Goal: Task Accomplishment & Management: Use online tool/utility

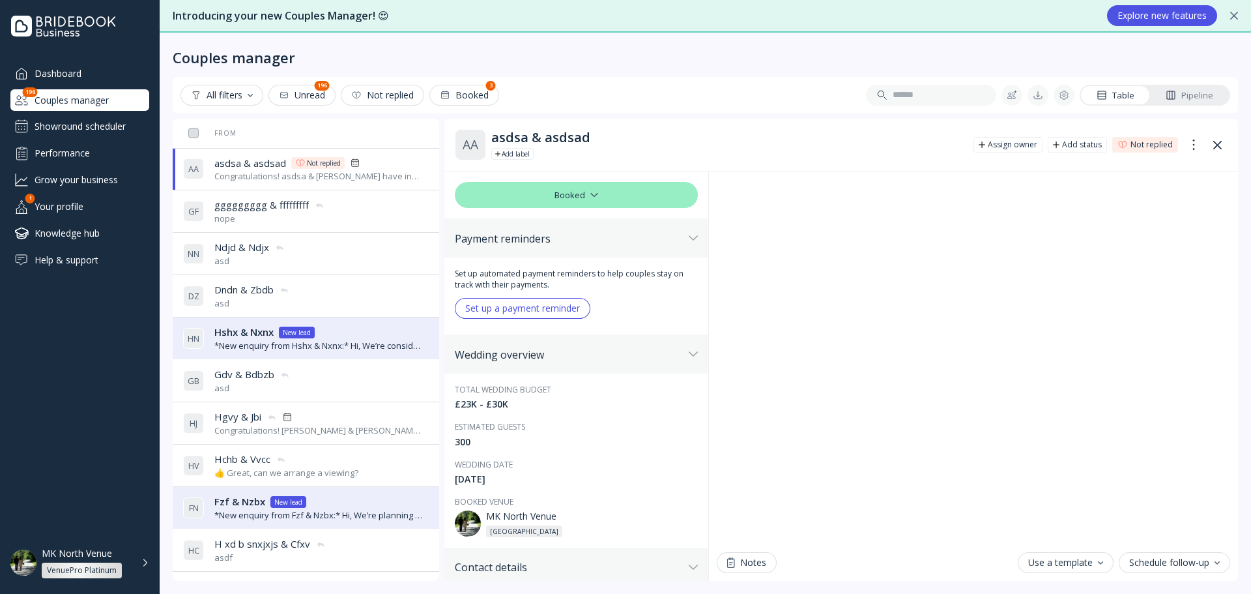
click at [69, 80] on div "Dashboard" at bounding box center [79, 74] width 139 height 22
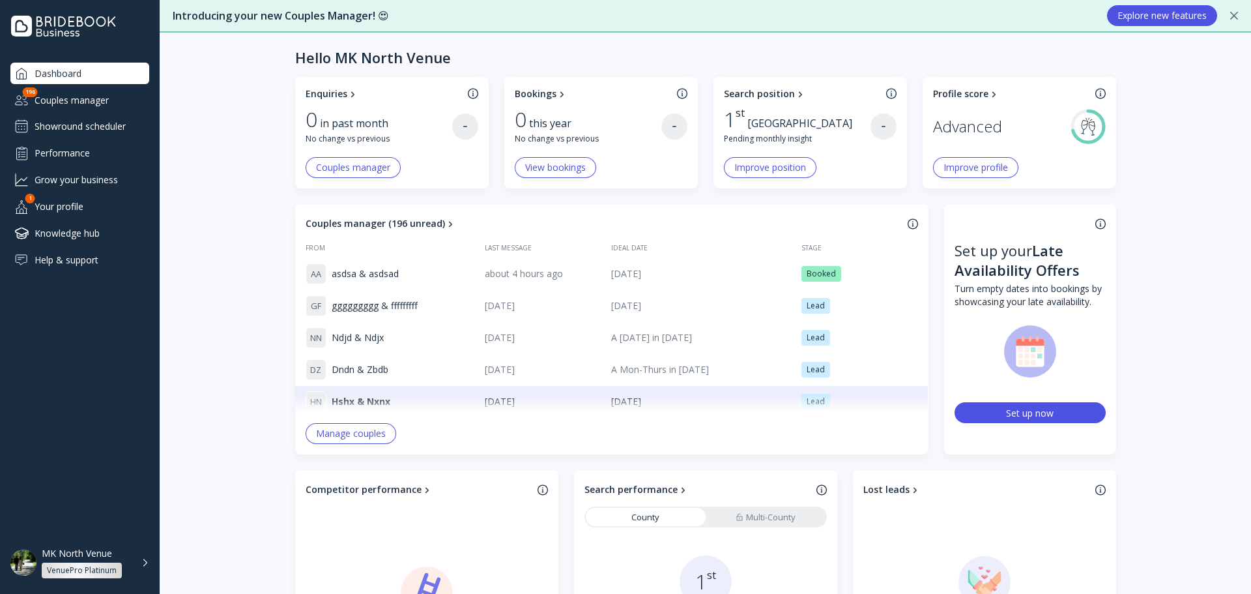
click at [106, 117] on div "Showround scheduler" at bounding box center [79, 126] width 139 height 21
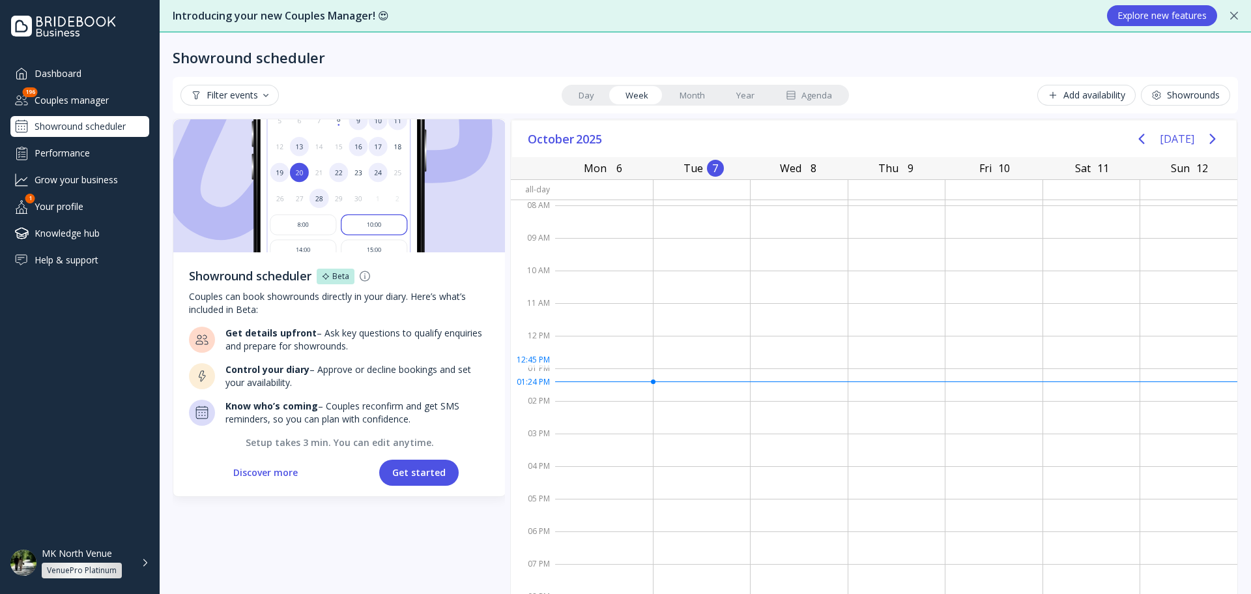
click at [631, 389] on div at bounding box center [604, 384] width 98 height 33
click at [628, 383] on div at bounding box center [604, 384] width 98 height 33
click at [409, 468] on button "Get started" at bounding box center [419, 473] width 80 height 26
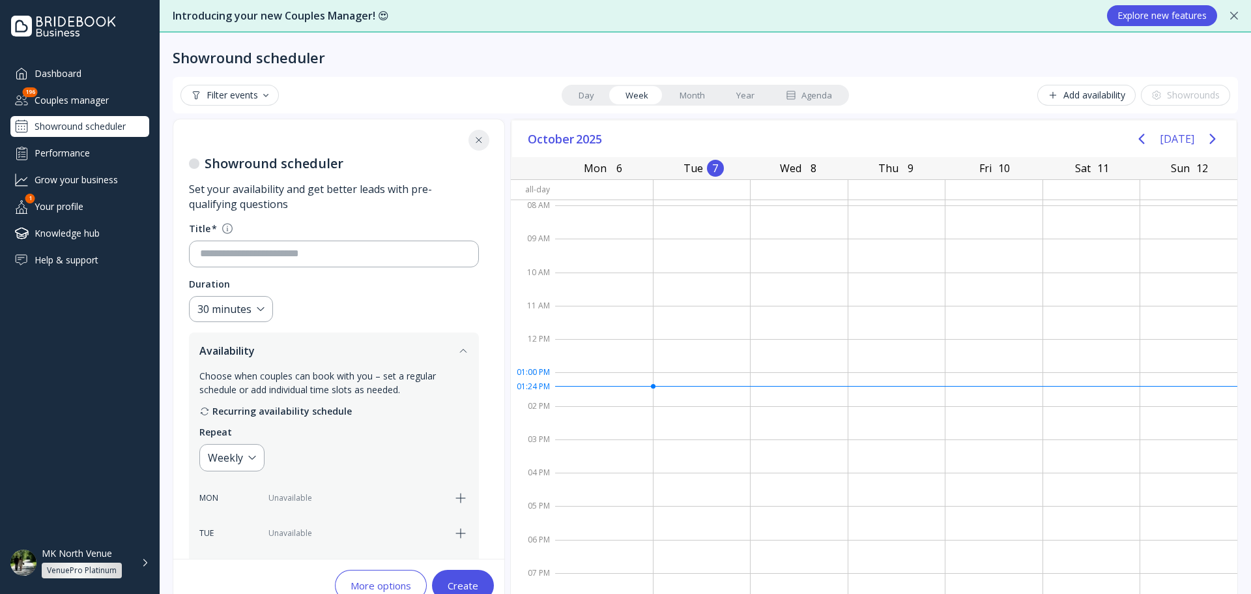
click at [576, 384] on div at bounding box center [604, 388] width 98 height 33
click at [576, 385] on div at bounding box center [604, 388] width 98 height 33
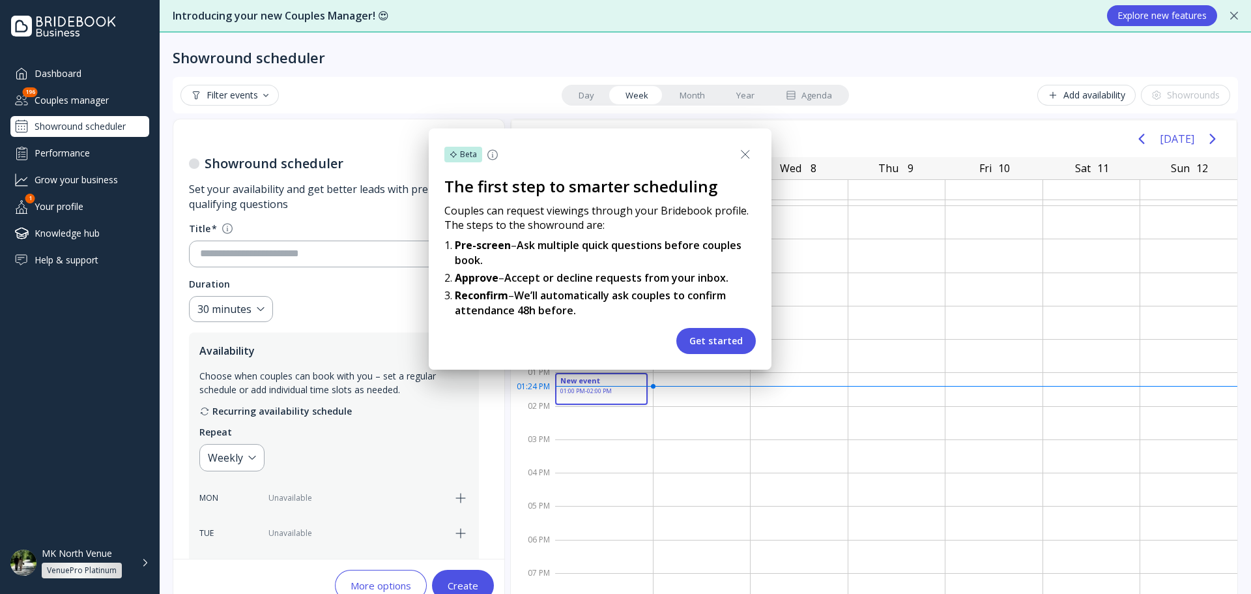
click at [706, 342] on button "Get started" at bounding box center [717, 341] width 80 height 26
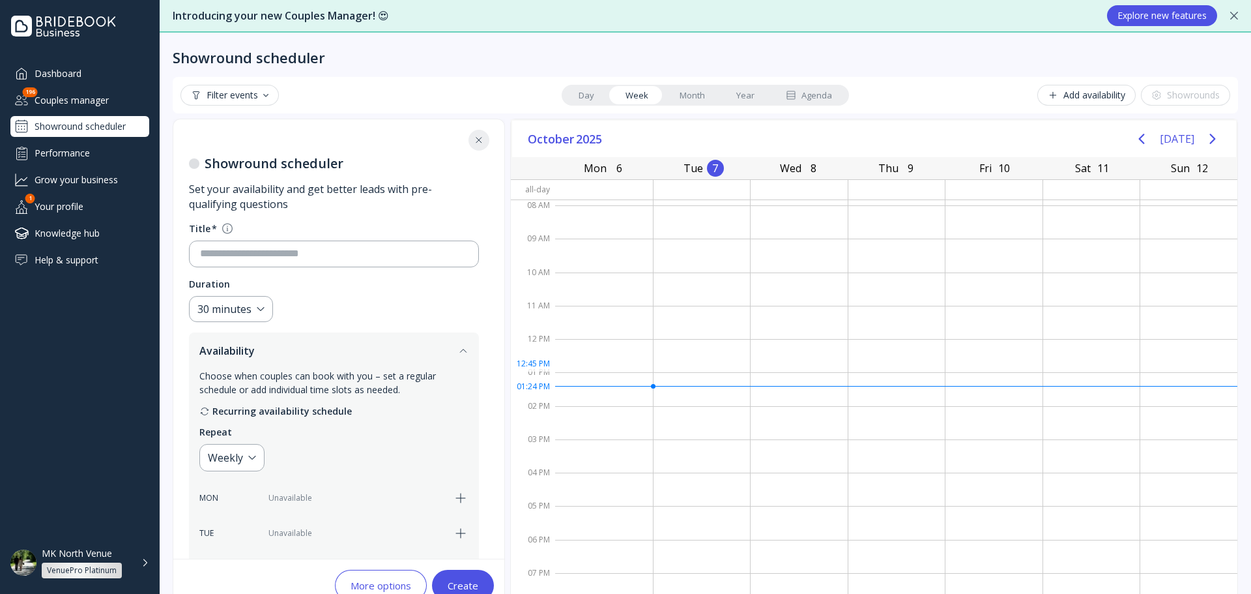
click at [622, 382] on div at bounding box center [604, 388] width 98 height 33
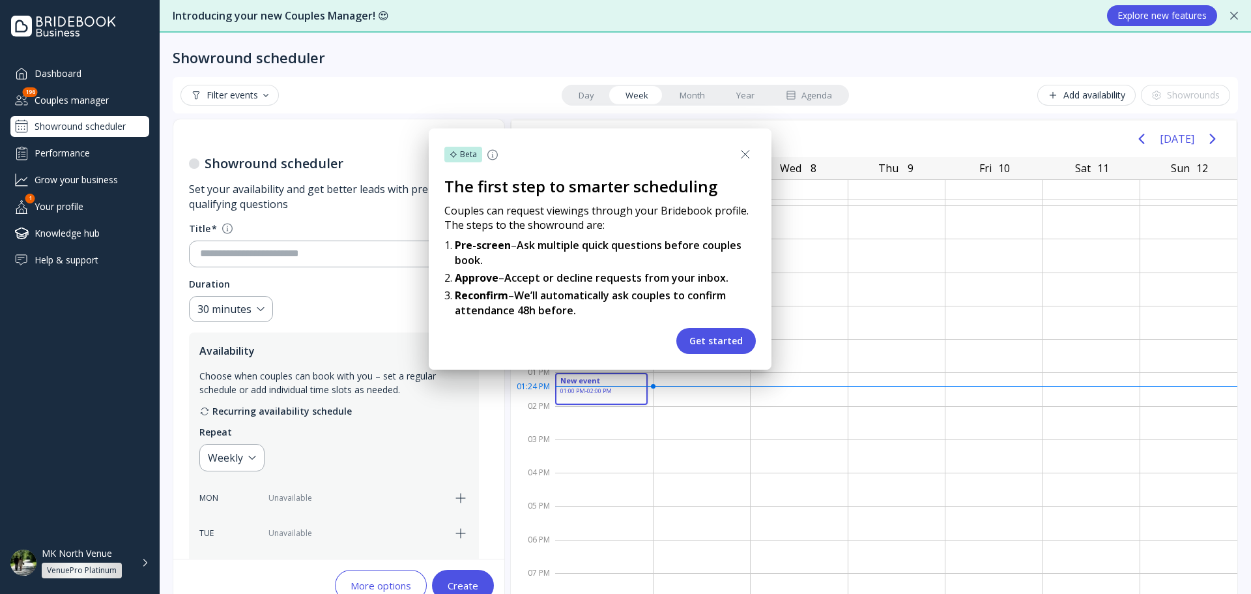
click at [720, 342] on button "Get started" at bounding box center [717, 341] width 80 height 26
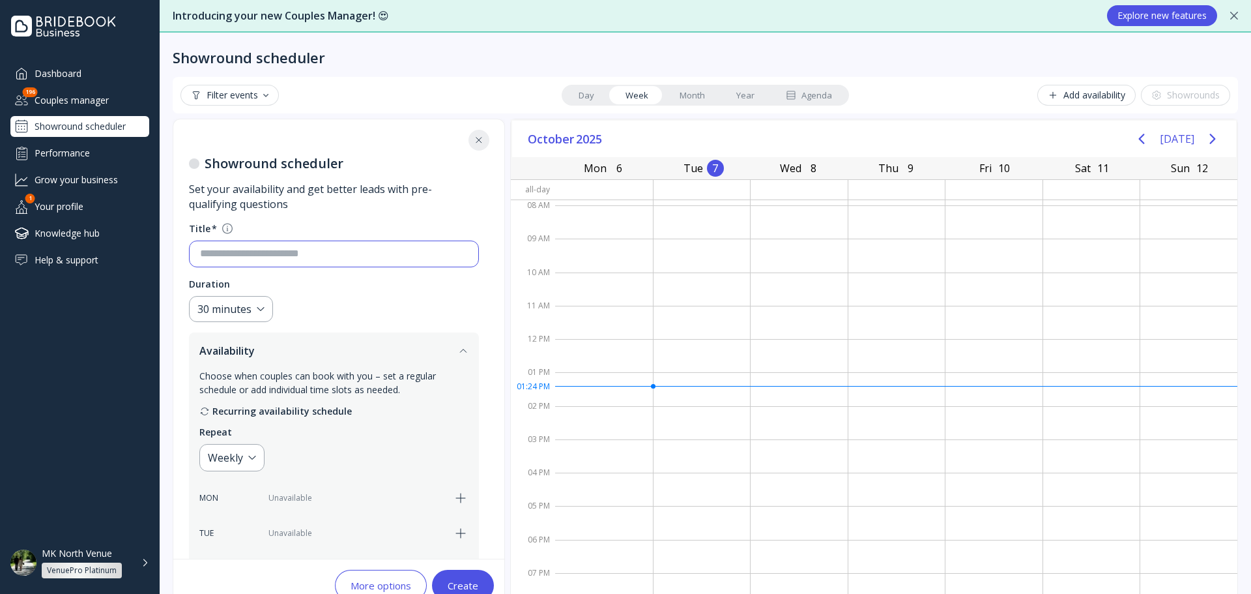
drag, startPoint x: 299, startPoint y: 260, endPoint x: 321, endPoint y: 271, distance: 25.4
click at [299, 259] on input at bounding box center [334, 253] width 268 height 15
type input "*******"
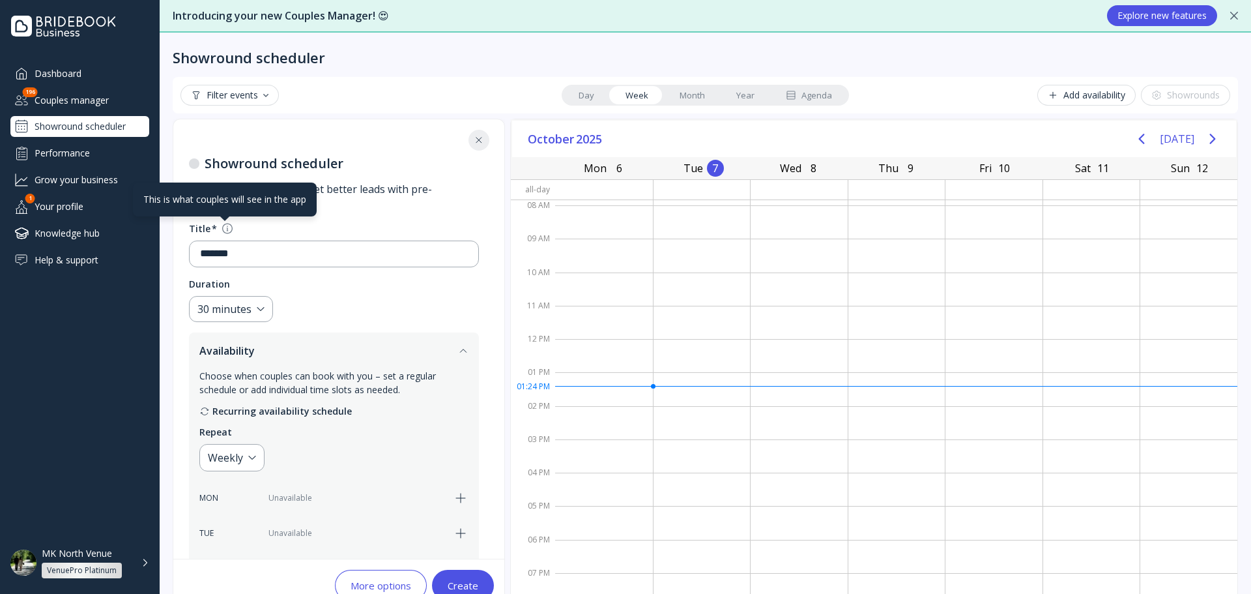
click at [224, 224] on div at bounding box center [227, 228] width 10 height 11
click at [312, 304] on fieldset "Duration 30 minutes" at bounding box center [334, 300] width 290 height 45
click at [255, 313] on div "30 minutes" at bounding box center [231, 309] width 84 height 27
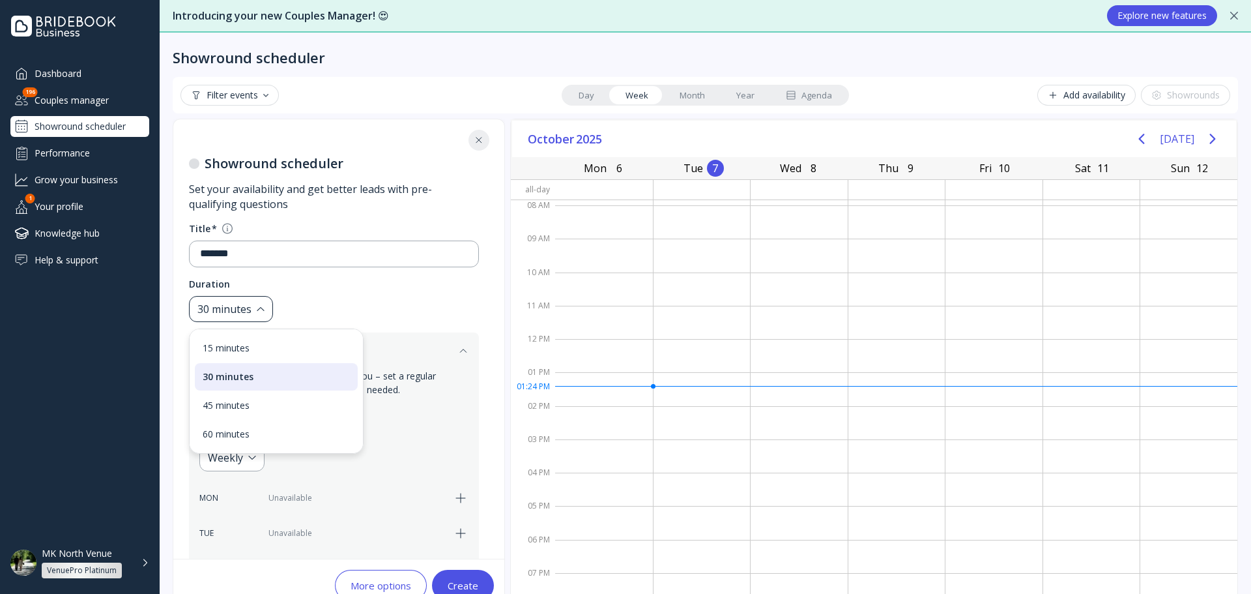
click at [255, 315] on div "30 minutes" at bounding box center [231, 309] width 84 height 27
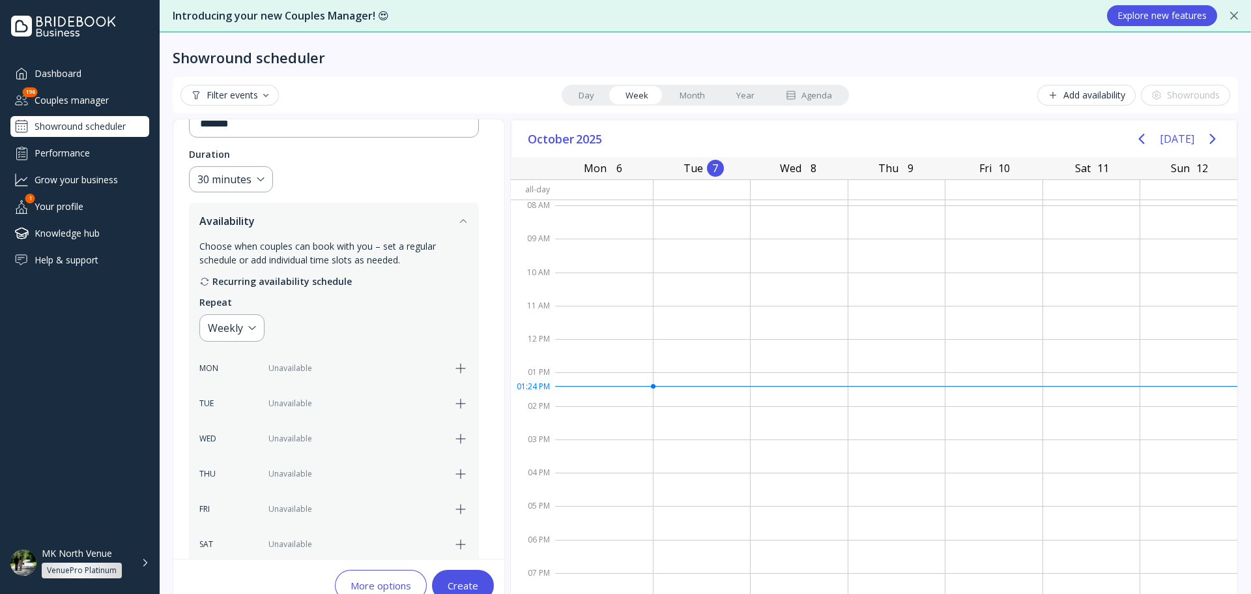
scroll to position [130, 0]
click at [205, 277] on icon at bounding box center [204, 281] width 10 height 10
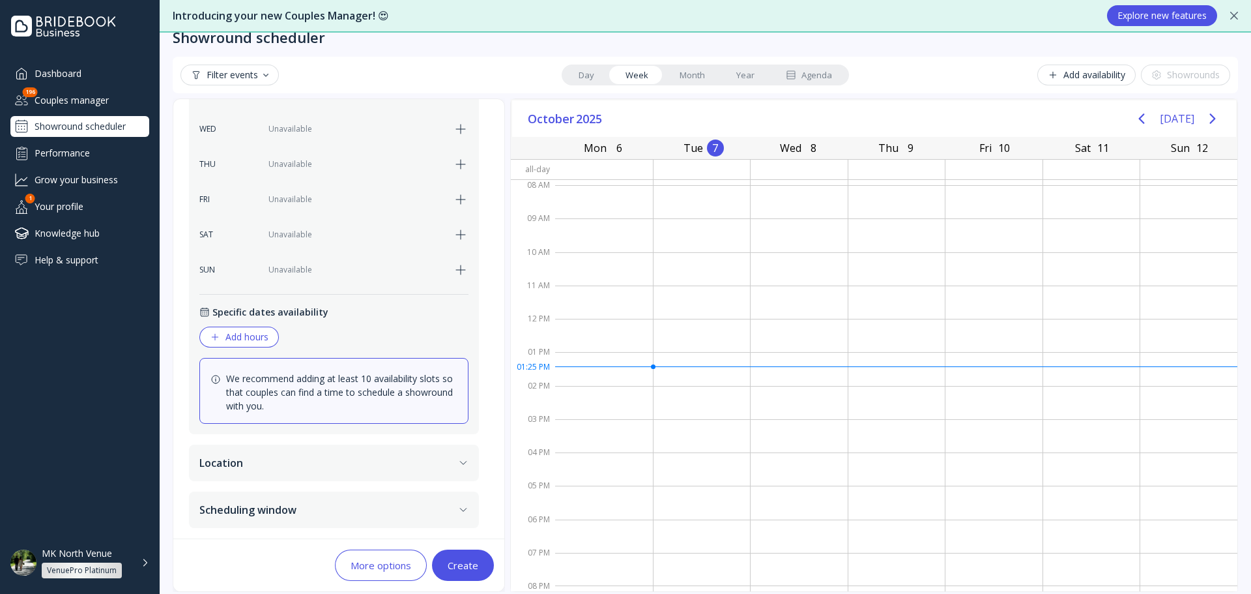
scroll to position [31, 0]
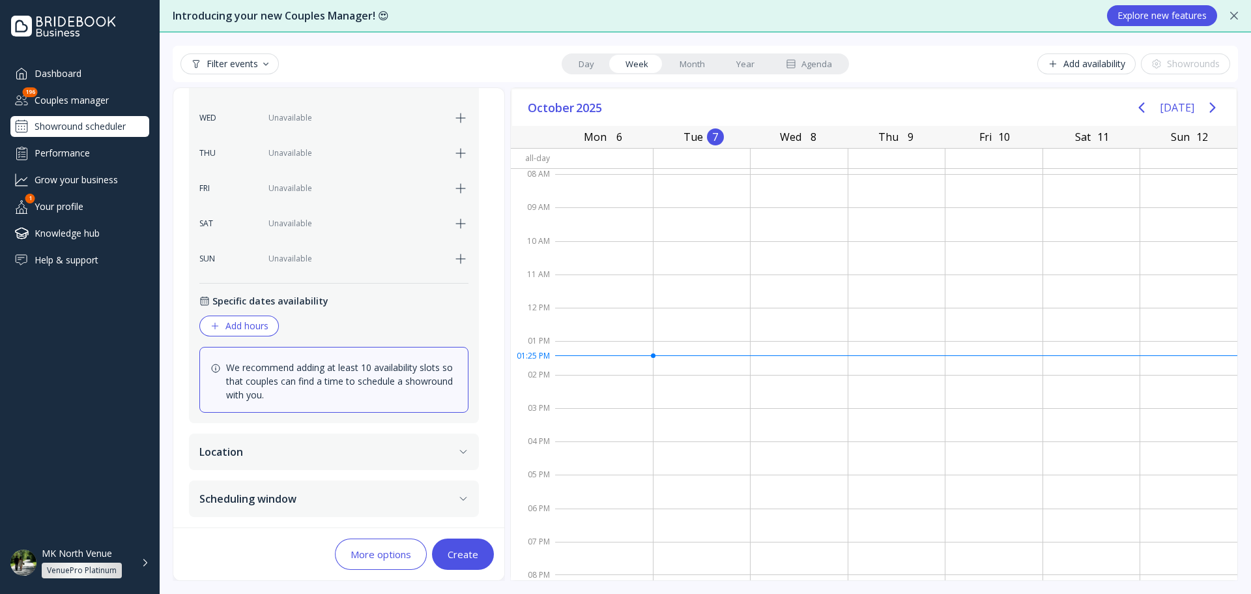
click at [439, 464] on button "Location" at bounding box center [334, 451] width 290 height 36
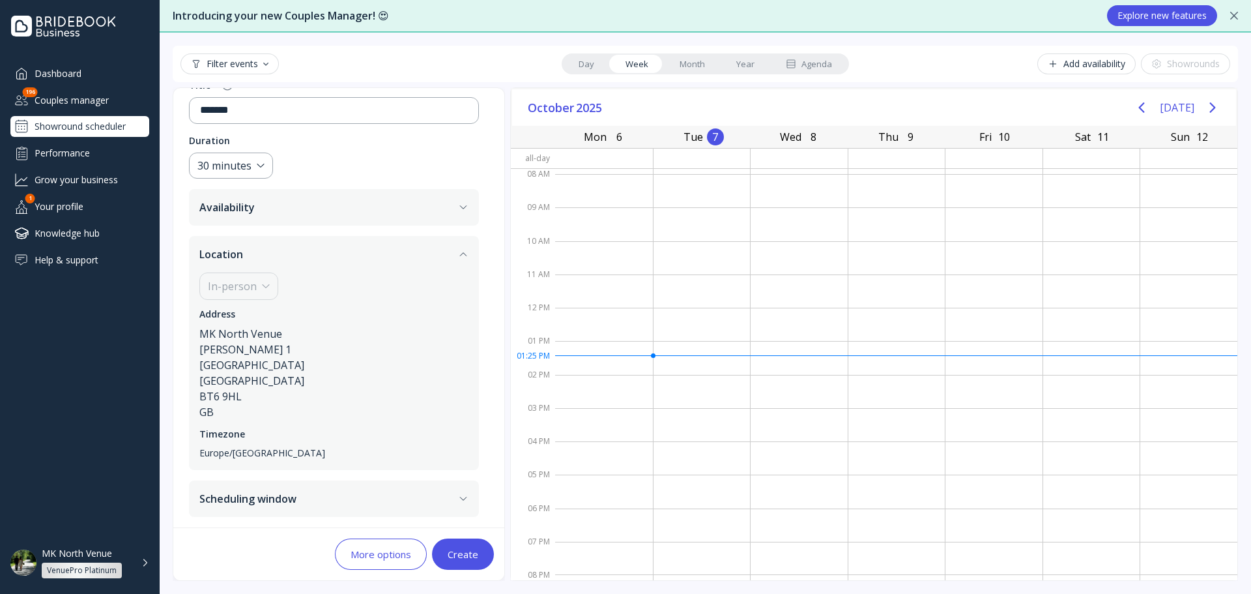
click at [424, 504] on button "Scheduling window" at bounding box center [334, 498] width 290 height 36
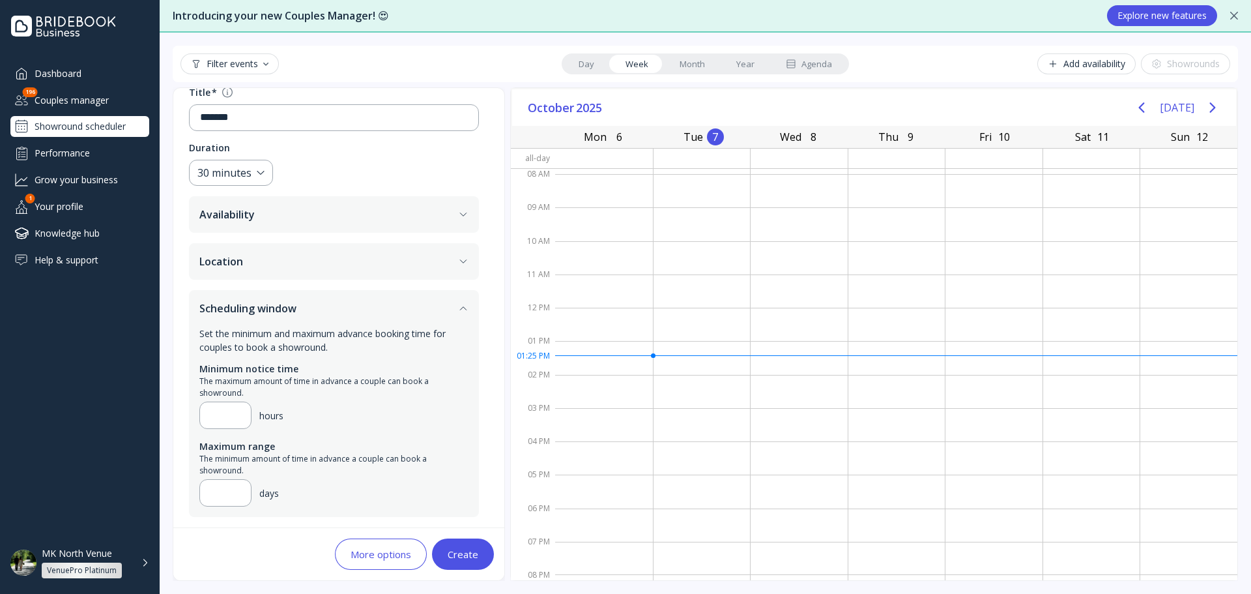
scroll to position [105, 0]
click at [473, 553] on div "Create" at bounding box center [463, 554] width 31 height 10
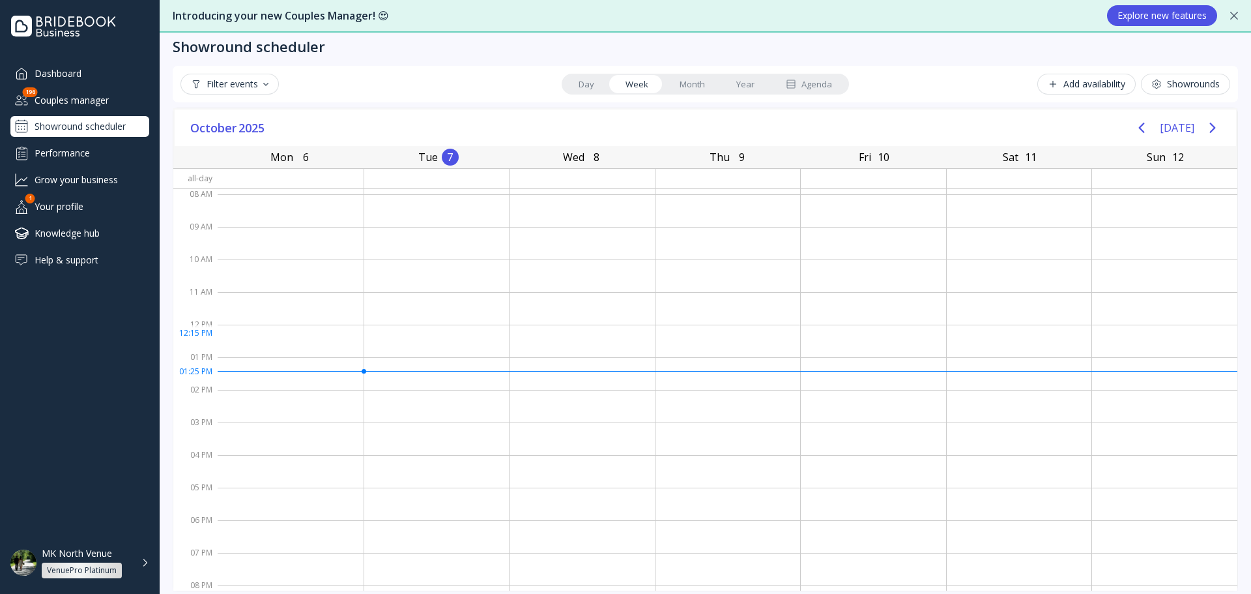
scroll to position [22, 0]
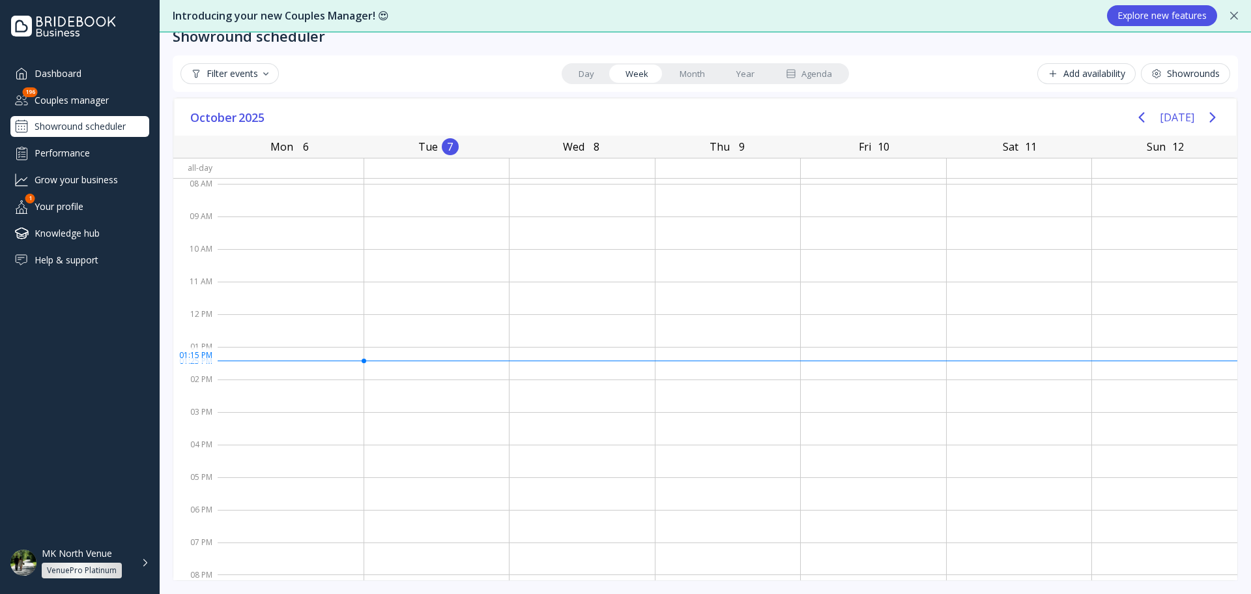
click at [302, 362] on div at bounding box center [291, 363] width 146 height 33
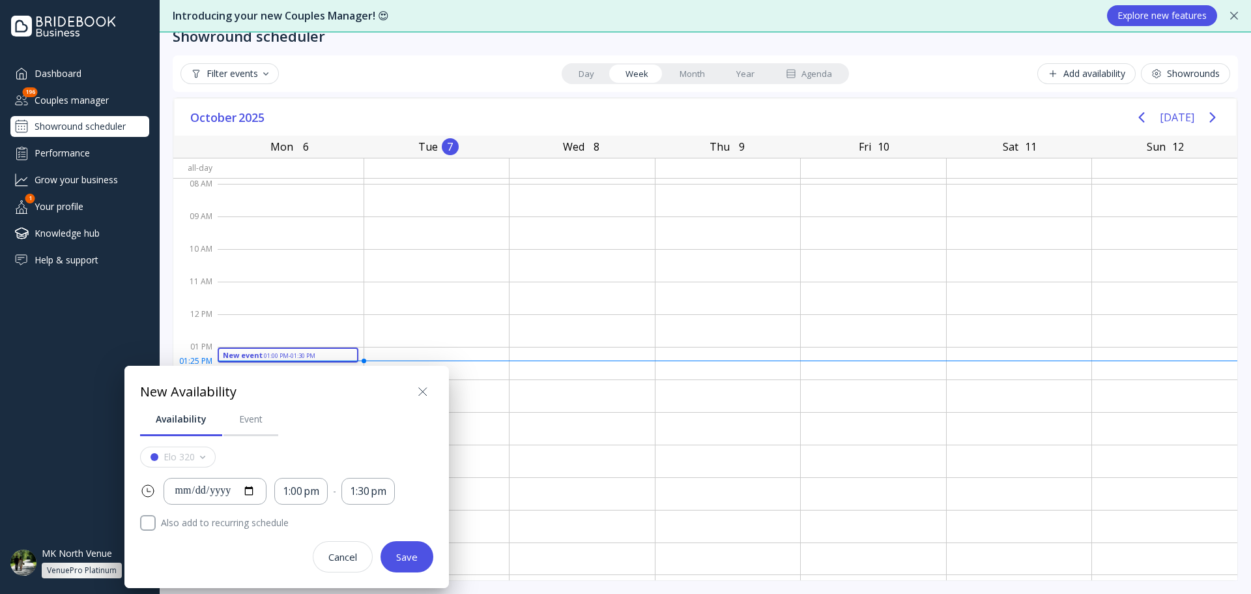
click at [429, 394] on icon at bounding box center [423, 392] width 16 height 16
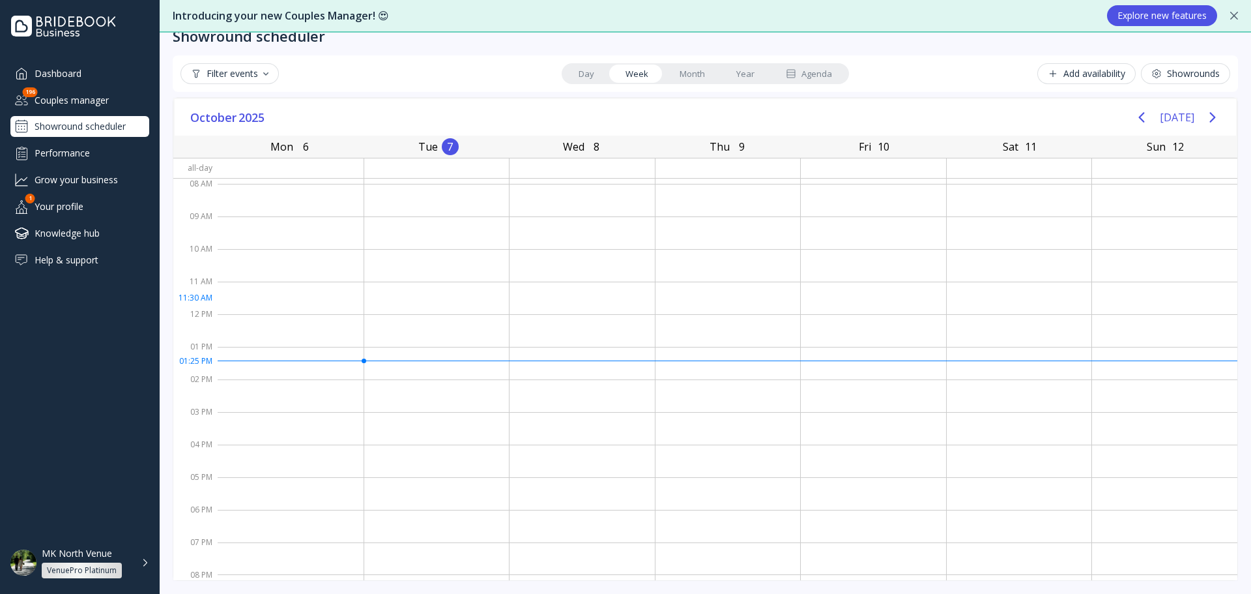
click at [299, 302] on div at bounding box center [291, 298] width 146 height 33
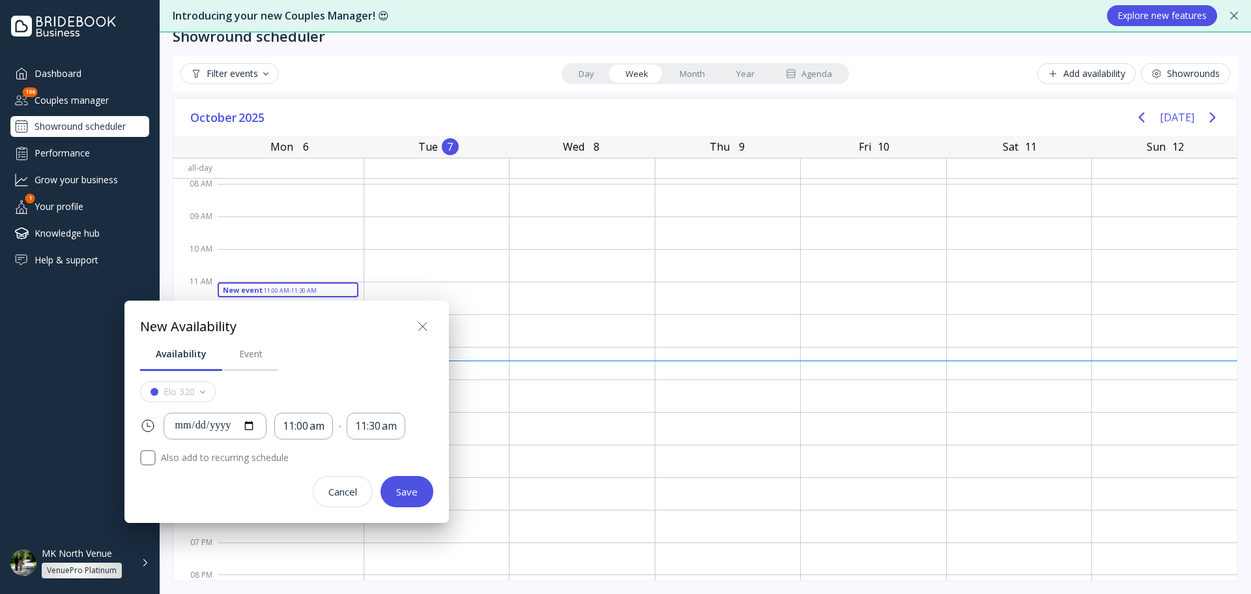
click at [254, 248] on div at bounding box center [626, 297] width 1460 height 802
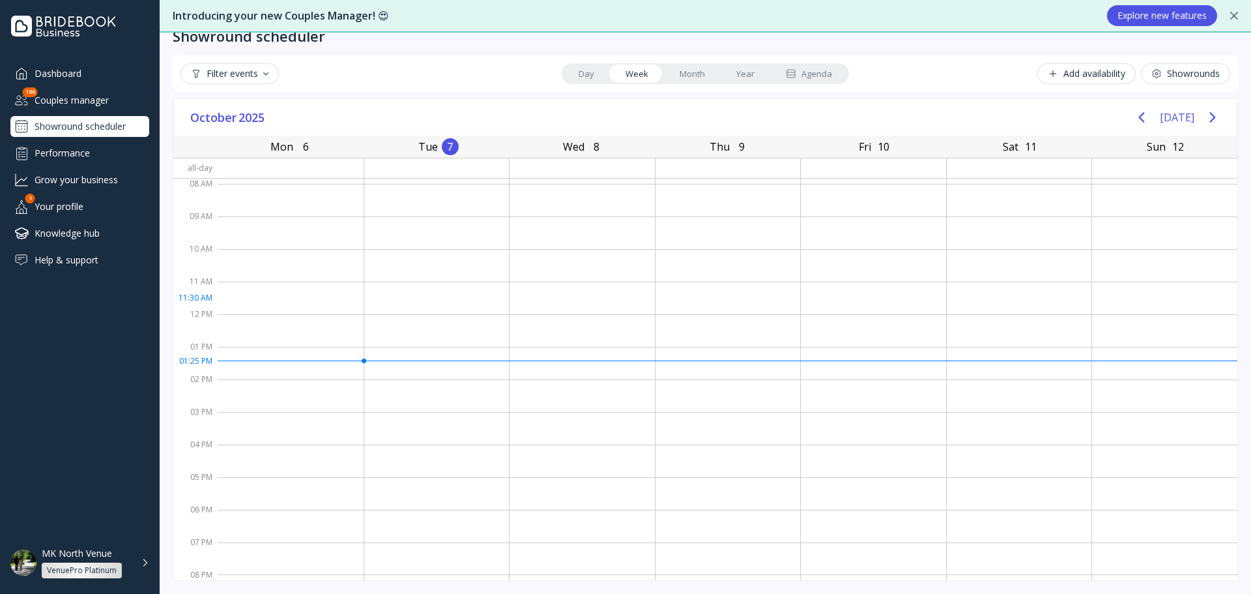
click at [288, 300] on div at bounding box center [291, 298] width 146 height 33
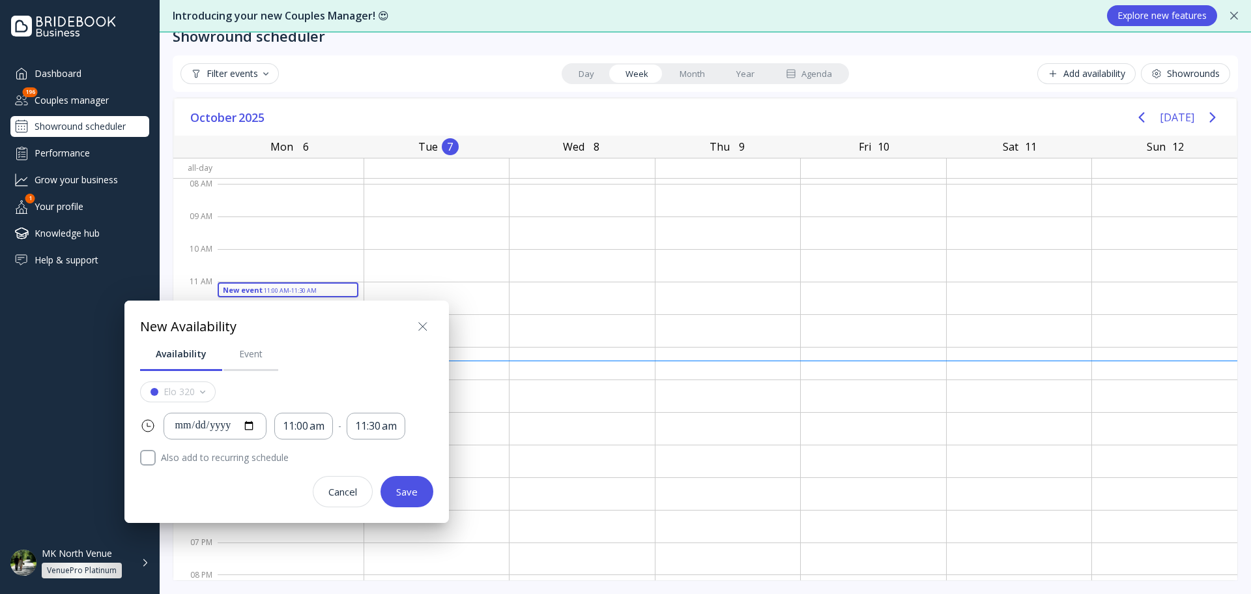
click at [423, 325] on icon at bounding box center [423, 327] width 16 height 16
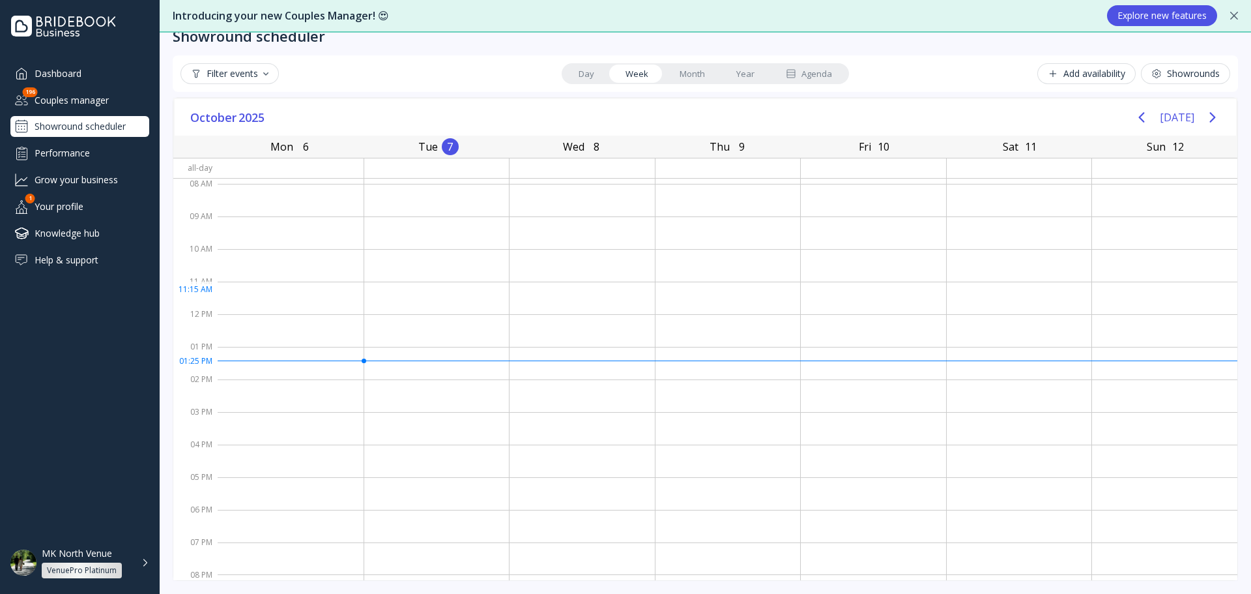
click at [287, 287] on div at bounding box center [291, 298] width 146 height 33
click at [293, 297] on div at bounding box center [291, 298] width 146 height 33
click at [294, 297] on div at bounding box center [291, 298] width 146 height 33
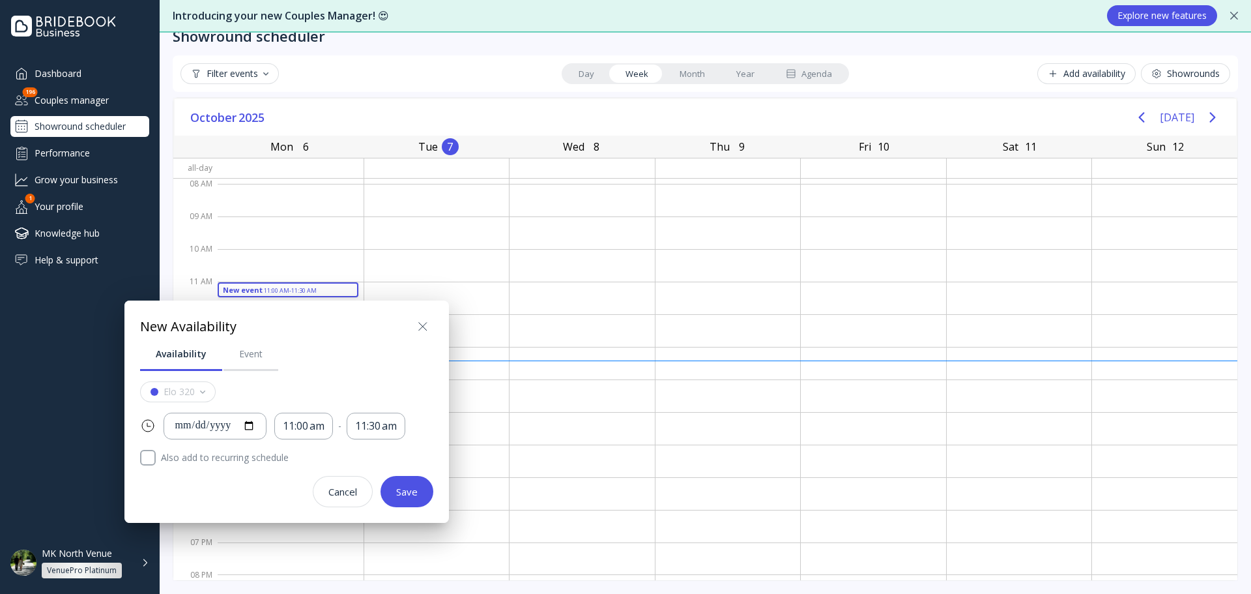
click at [427, 328] on icon at bounding box center [423, 327] width 16 height 16
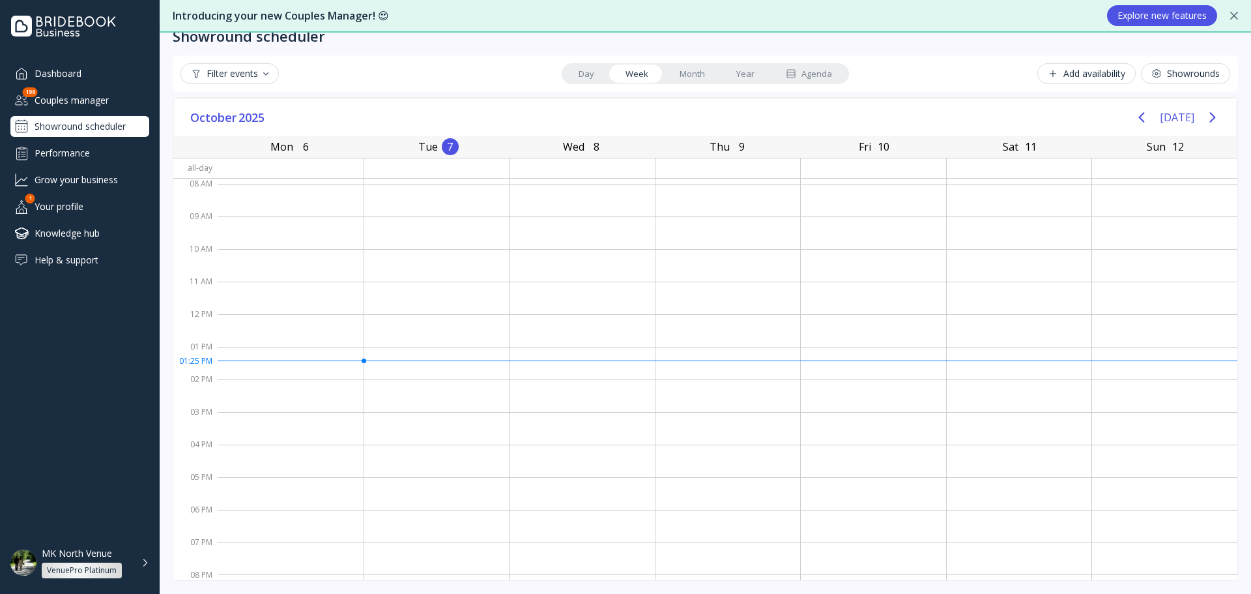
click at [1175, 72] on div "Showrounds" at bounding box center [1186, 73] width 68 height 10
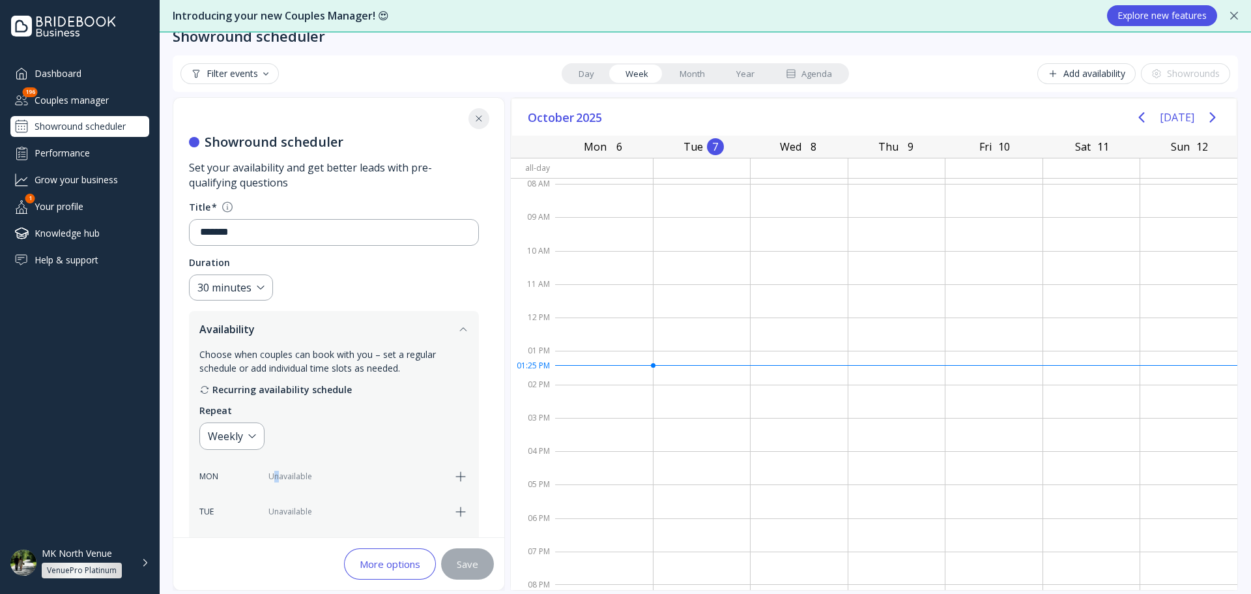
click at [277, 471] on div "MON Unavailable" at bounding box center [333, 476] width 269 height 27
click at [302, 472] on div "Unavailable" at bounding box center [357, 477] width 177 height 12
click at [458, 473] on icon "button" at bounding box center [461, 477] width 16 height 16
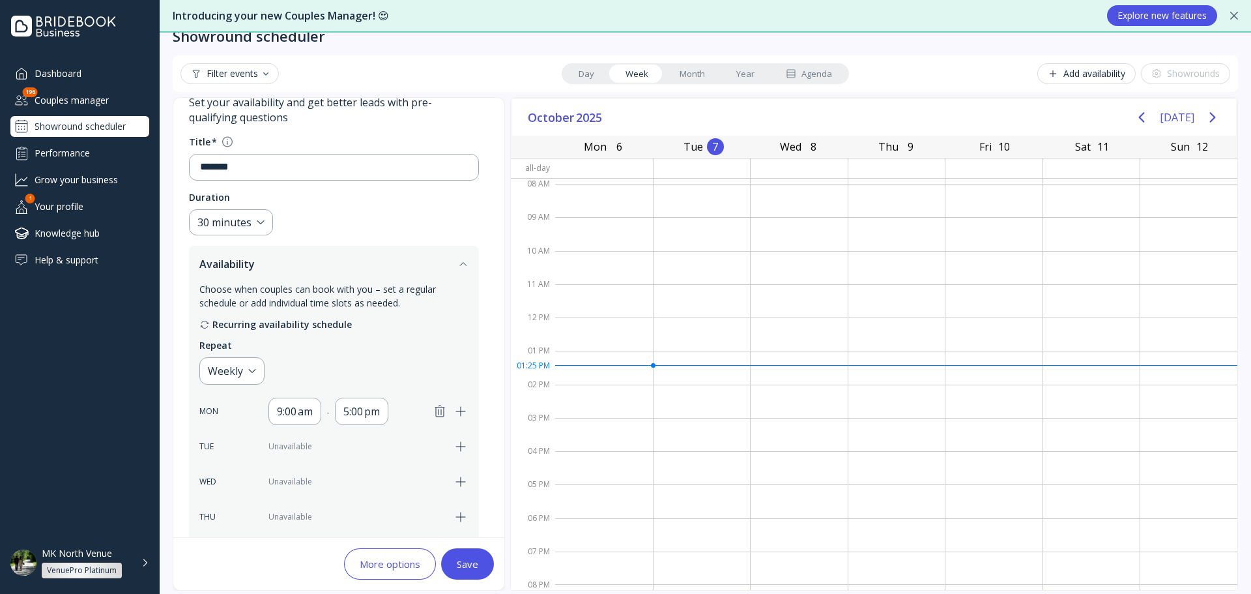
click at [461, 453] on icon "button" at bounding box center [461, 447] width 16 height 16
click at [460, 481] on icon "button" at bounding box center [461, 482] width 16 height 16
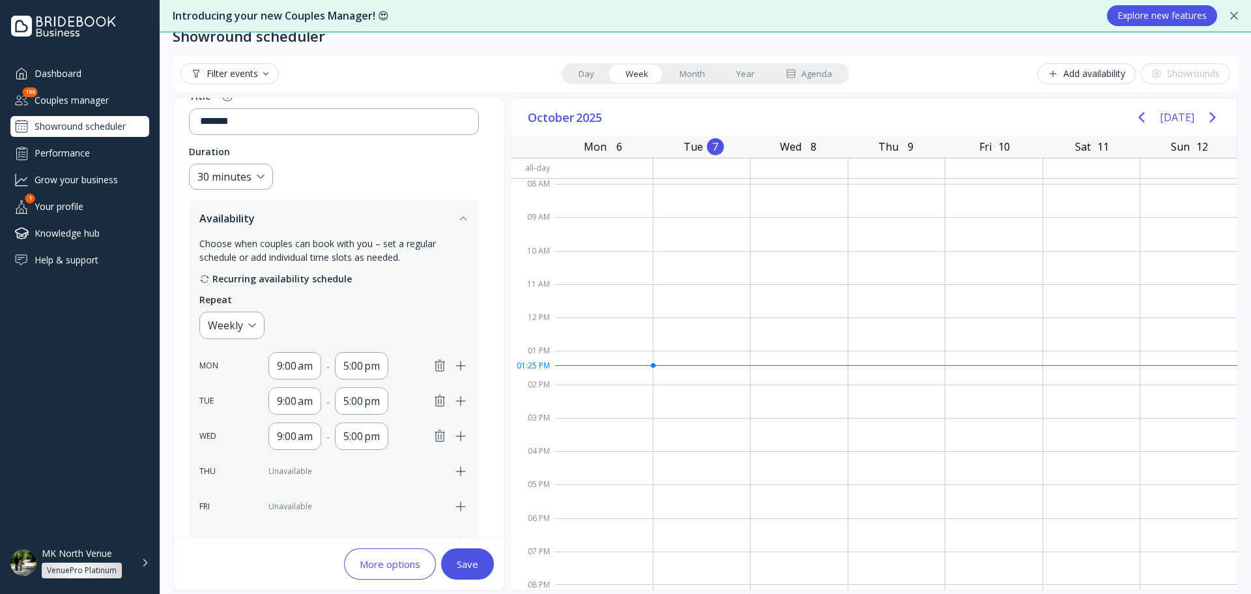
scroll to position [130, 0]
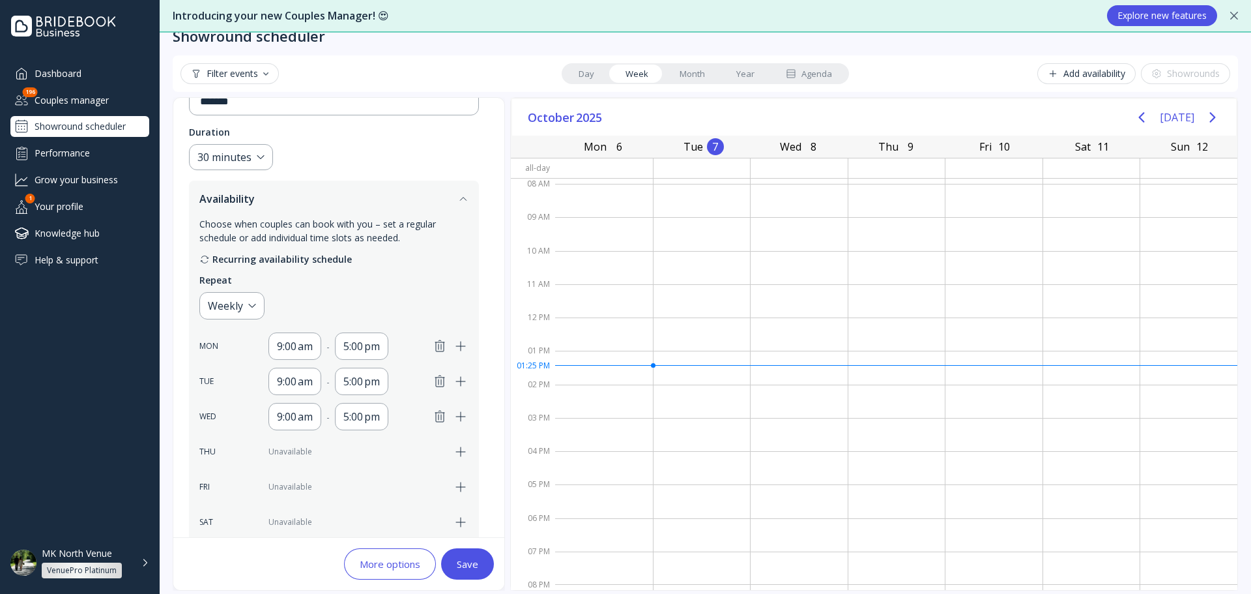
click at [458, 555] on button "Save" at bounding box center [467, 563] width 53 height 31
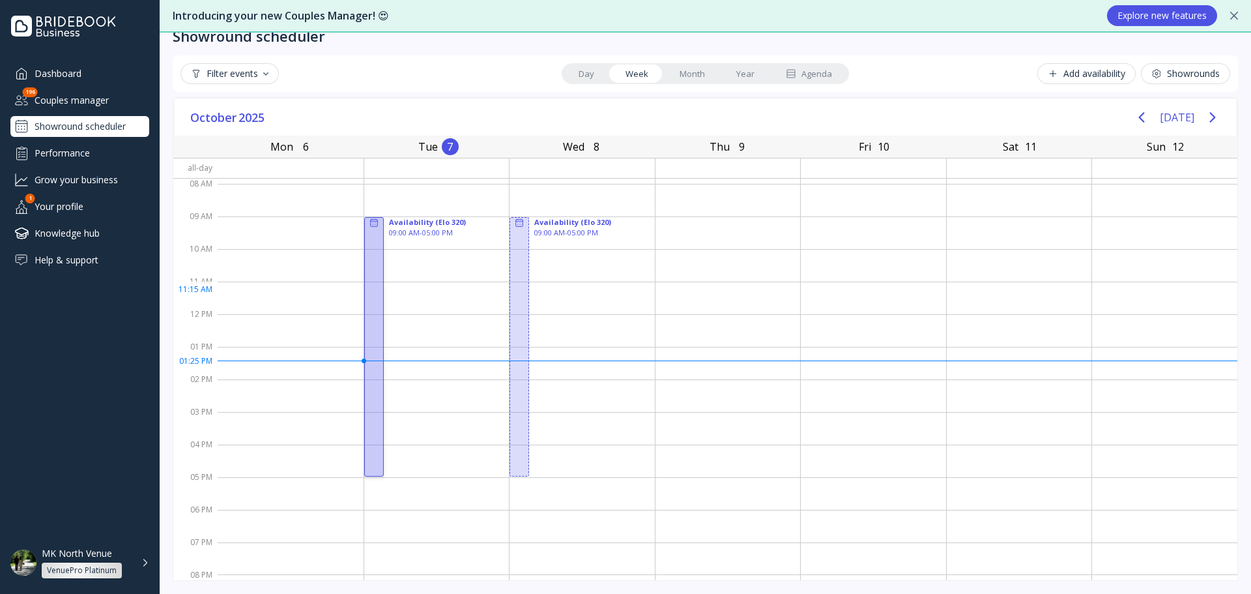
click at [371, 297] on div at bounding box center [374, 346] width 20 height 259
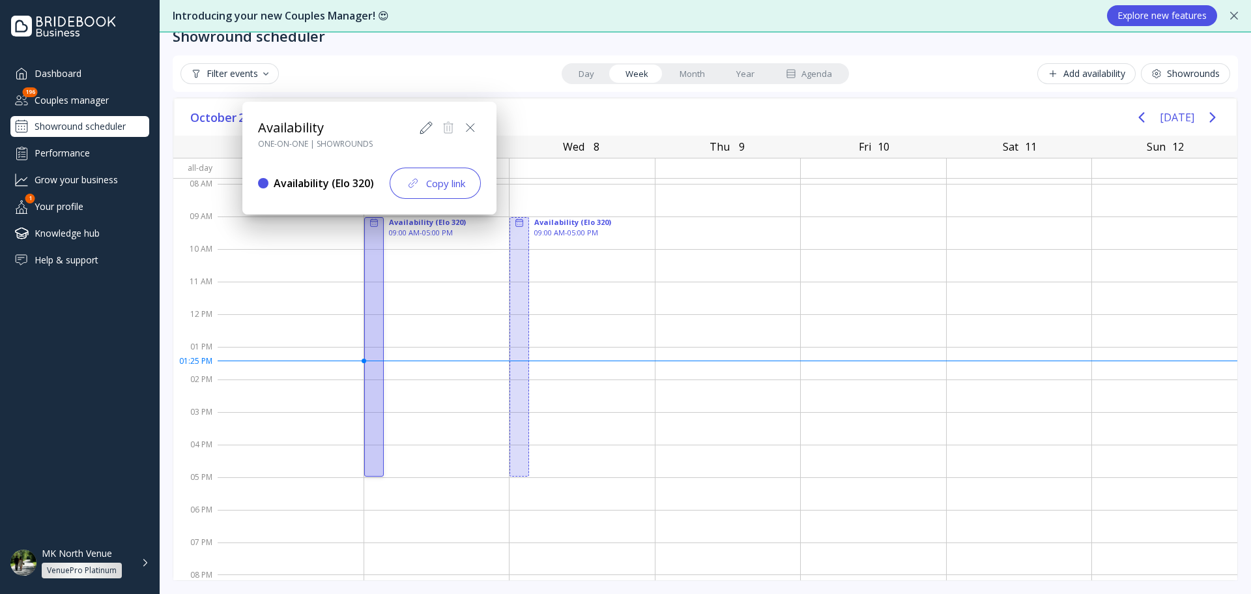
click at [472, 125] on icon at bounding box center [471, 128] width 16 height 16
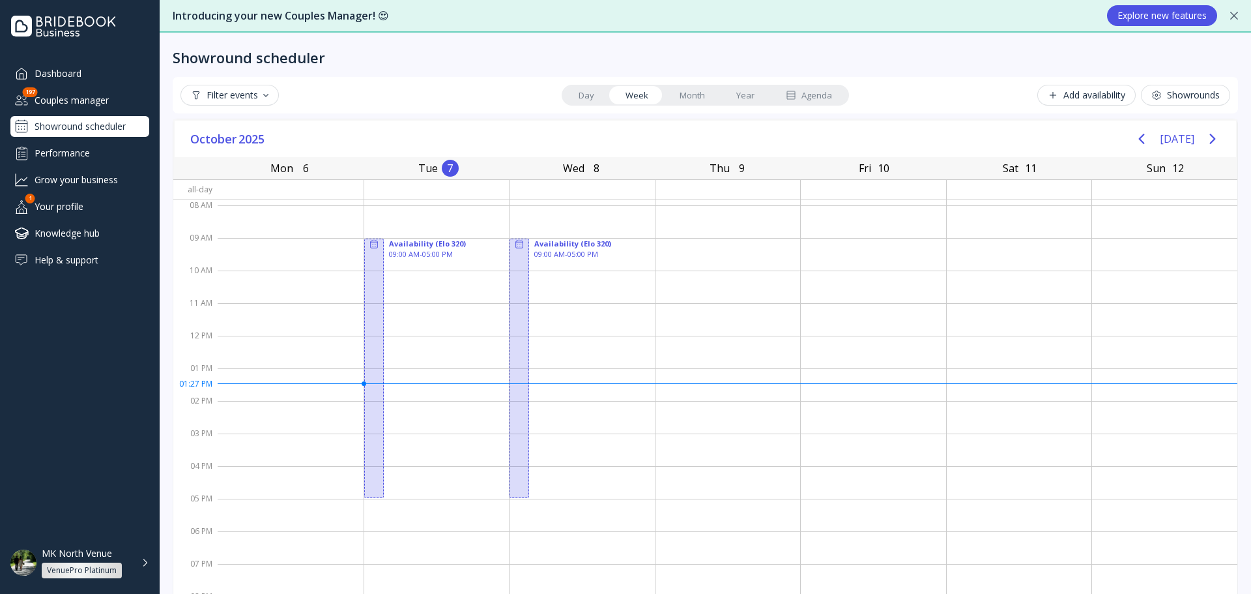
click at [66, 95] on div "Couples manager" at bounding box center [79, 100] width 139 height 22
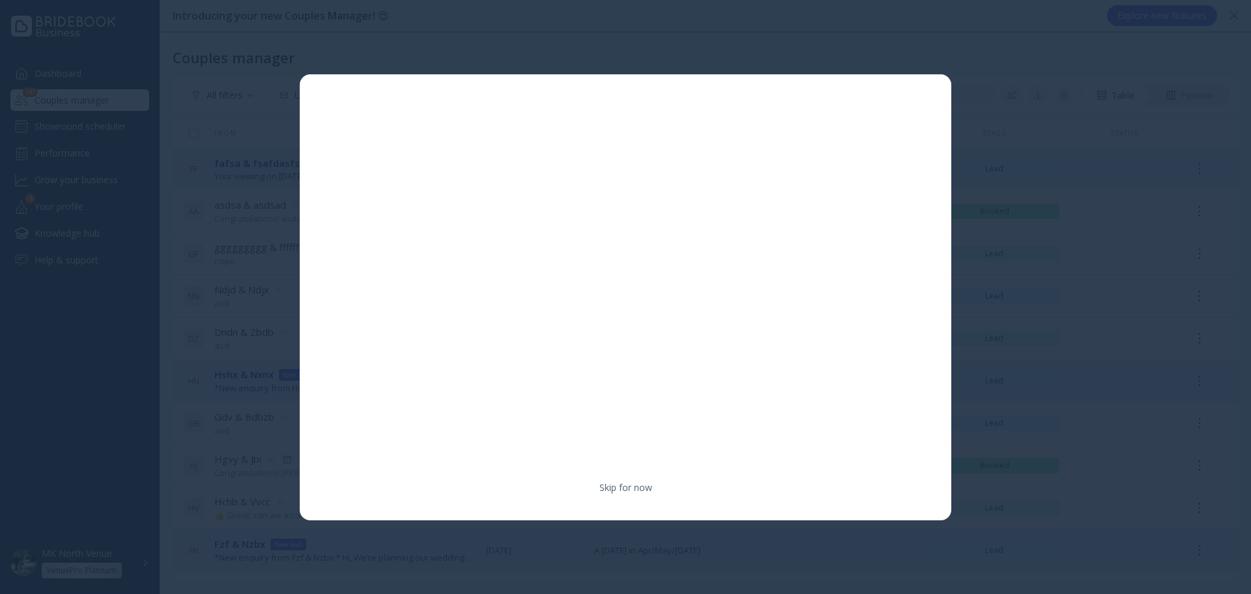
click at [619, 495] on div "Skip for now" at bounding box center [626, 297] width 652 height 446
click at [619, 488] on link "Skip for now" at bounding box center [626, 487] width 53 height 13
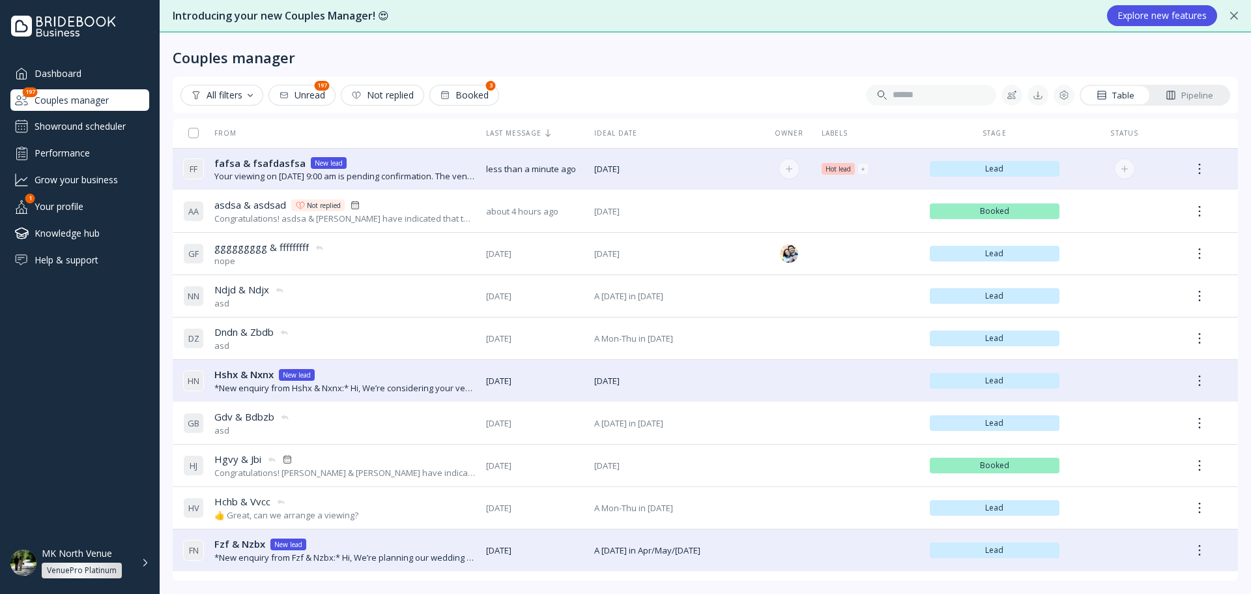
click at [450, 173] on div "Your viewing on November 4, 2025 at 9:00 am is pending confirmation. The venue …" at bounding box center [344, 176] width 261 height 12
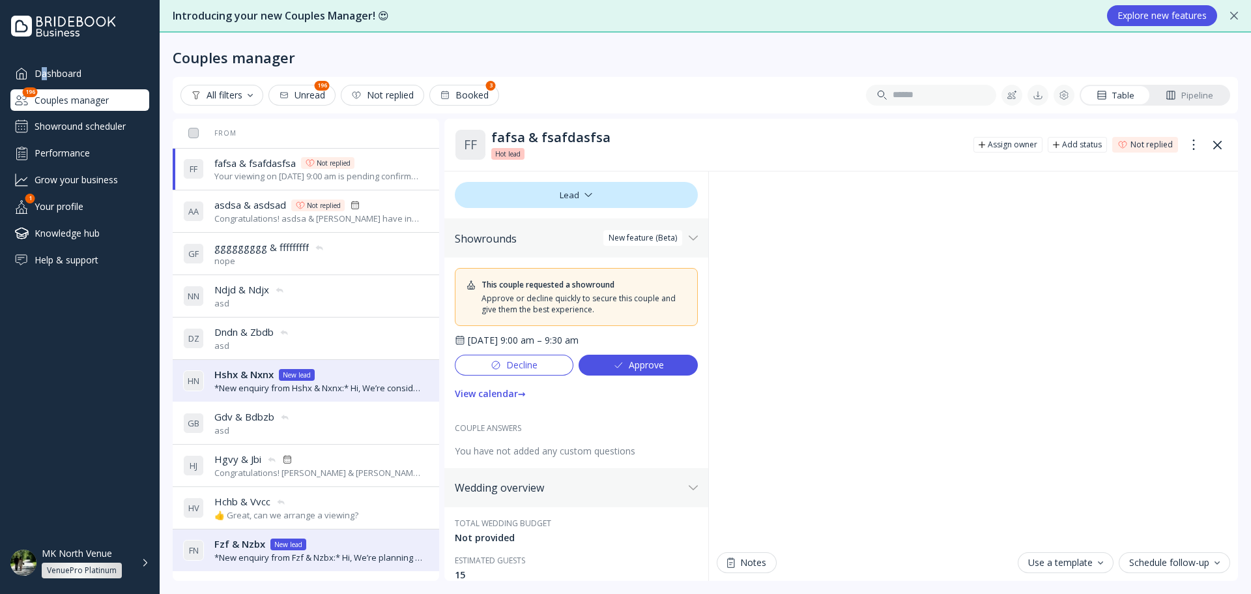
click at [44, 85] on div "Dashboard Couples manager 196 Showround scheduler Performance Grow your busines…" at bounding box center [79, 167] width 139 height 208
click at [50, 91] on div "Couples manager" at bounding box center [79, 100] width 139 height 22
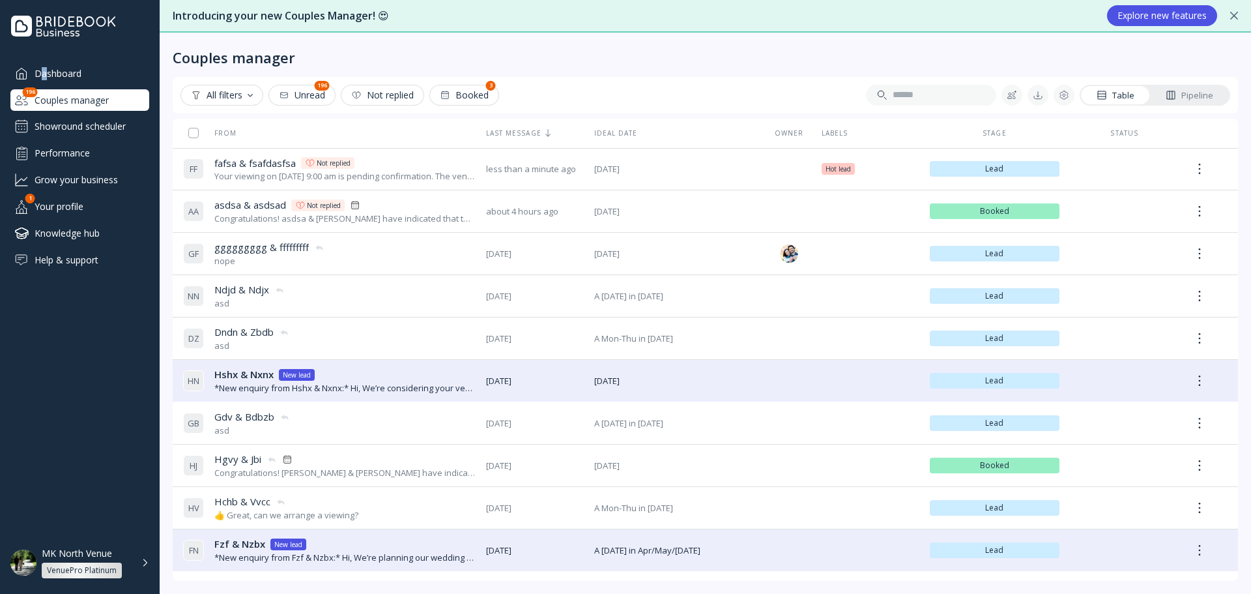
click at [77, 125] on div "Showround scheduler" at bounding box center [79, 126] width 139 height 21
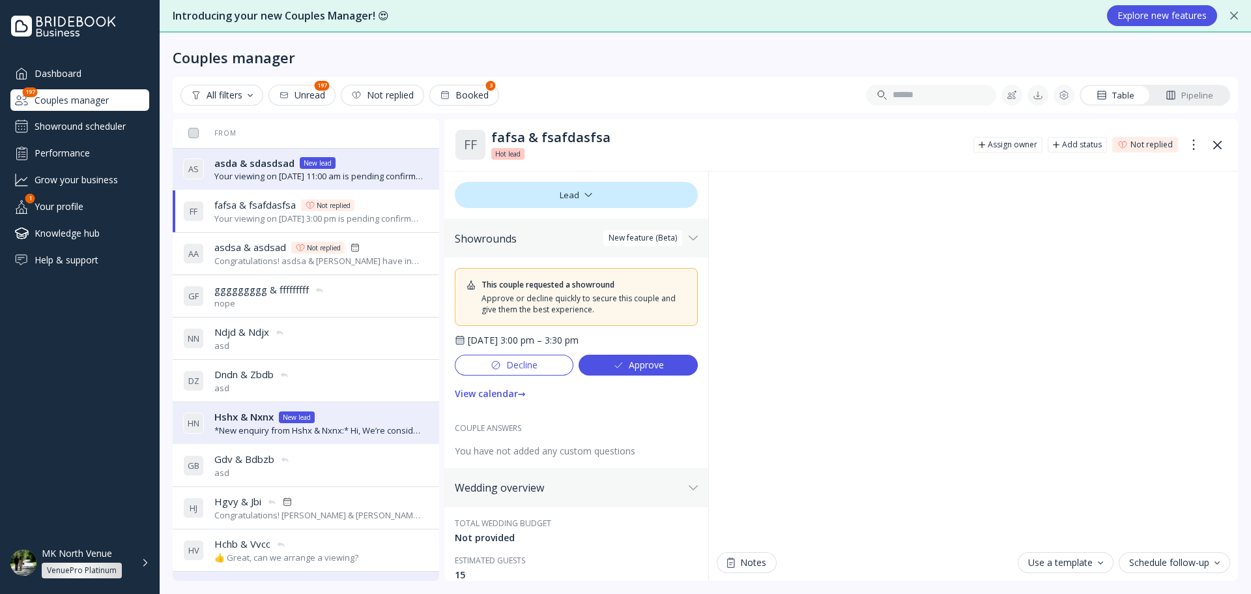
click at [64, 226] on div "Knowledge hub" at bounding box center [79, 233] width 139 height 22
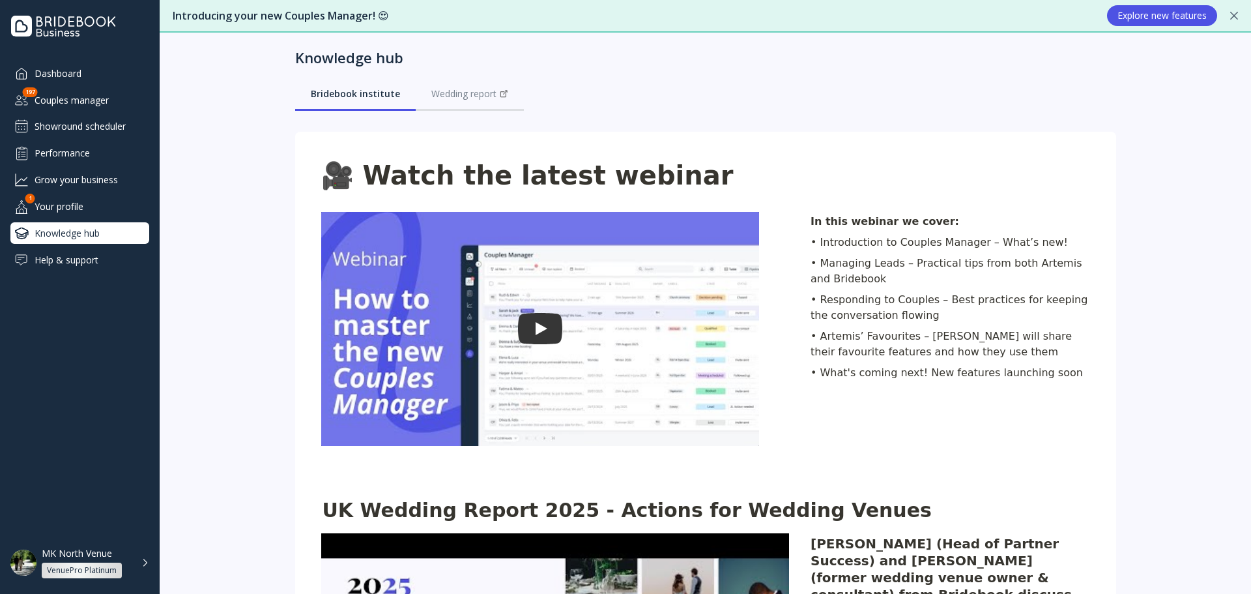
click at [96, 175] on div "Grow your business" at bounding box center [79, 180] width 139 height 22
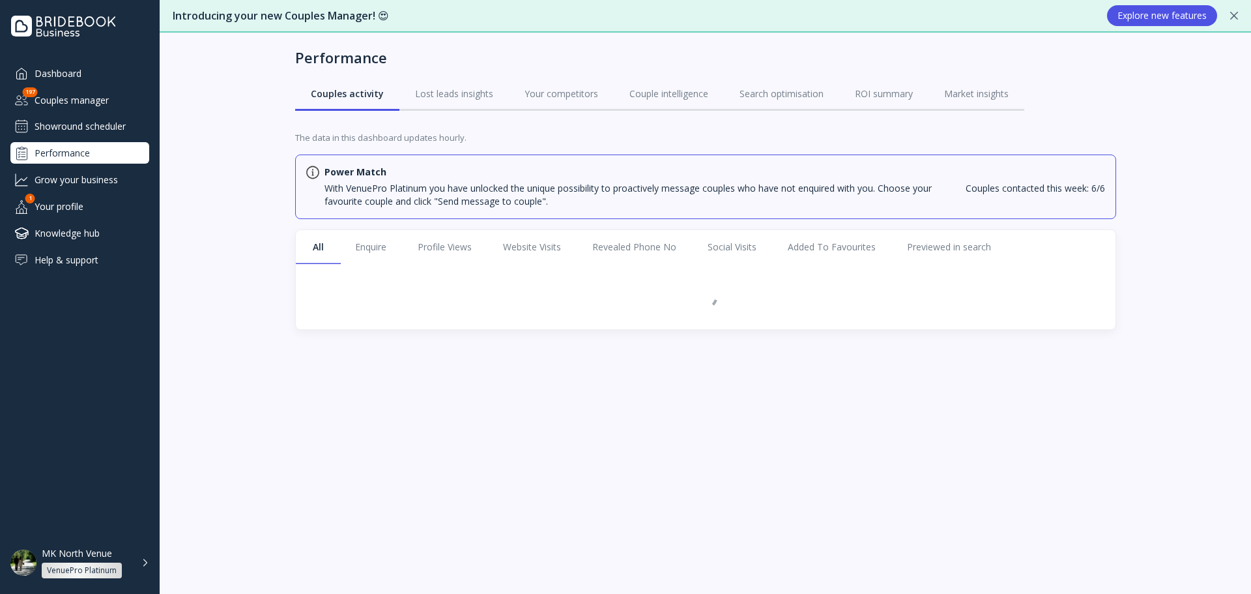
click at [93, 135] on div "Showround scheduler" at bounding box center [79, 126] width 139 height 21
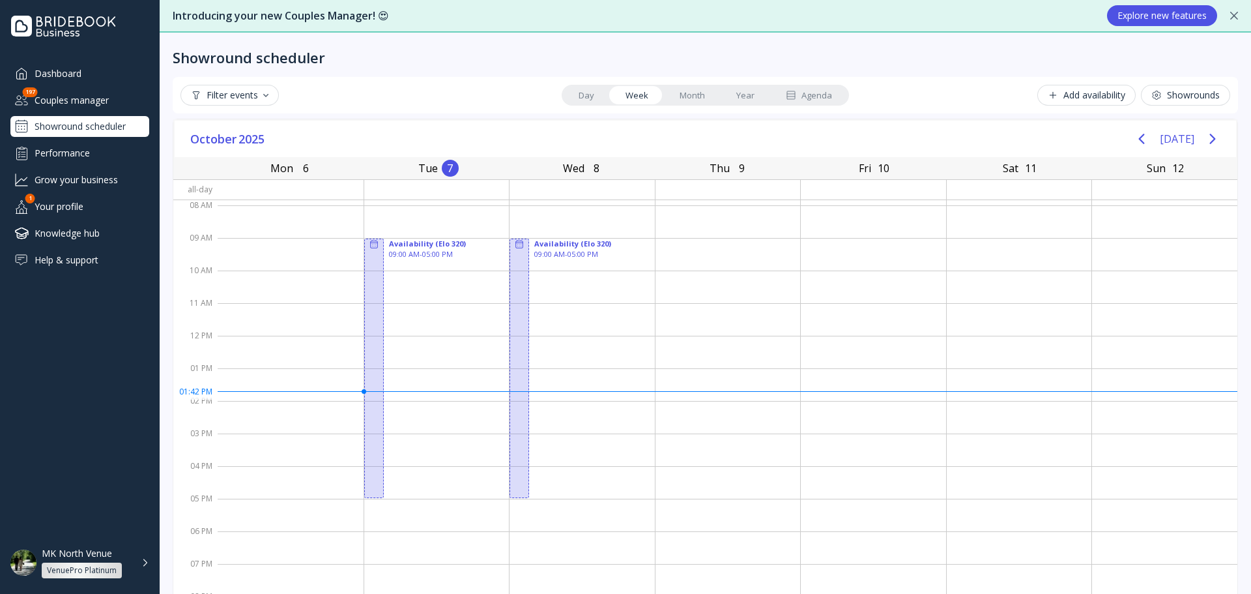
click at [296, 100] on div "Filter events Day Week Month Year Agenda Add availability Showrounds" at bounding box center [706, 95] width 1050 height 21
